Goal: Task Accomplishment & Management: Manage account settings

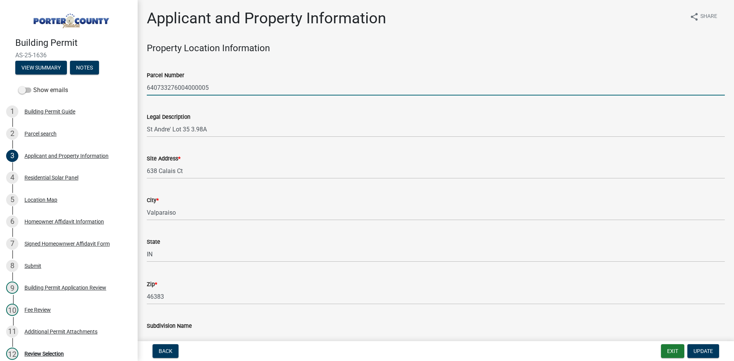
select select "dab8d744-4e32-40c1-942b-b7c1ea7347cb"
select select "b0f6f87b-588c-48c3-b728-322303c6bafe"
select select "ea6751d4-6bf7-4a16-89ee-f7801ab82aa1"
select select "92efe679-05f4-414a-9426-51627fba5de6"
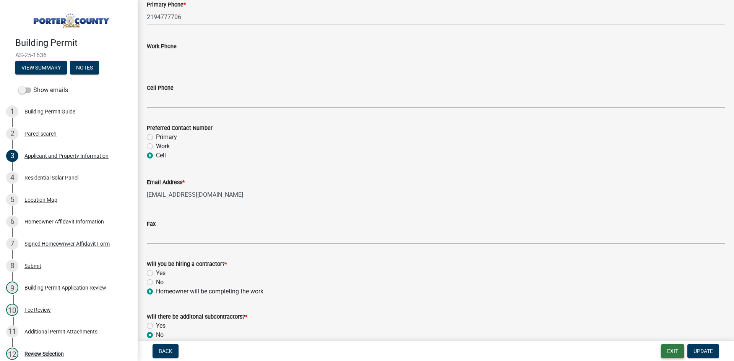
click at [675, 353] on button "Exit" at bounding box center [672, 352] width 23 height 14
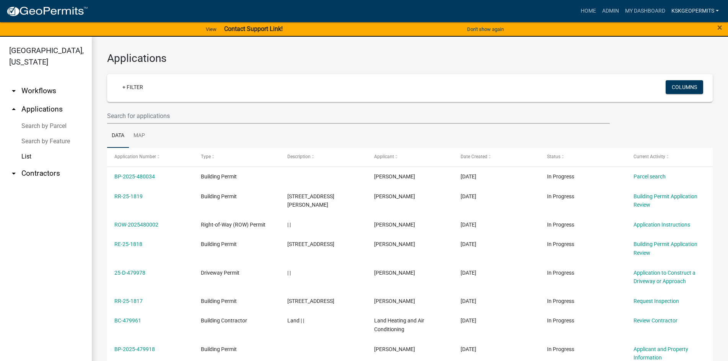
click at [715, 8] on link "KSKgeopermits" at bounding box center [695, 11] width 54 height 15
click at [680, 76] on link "Logout" at bounding box center [691, 74] width 61 height 18
